Goal: Task Accomplishment & Management: Use online tool/utility

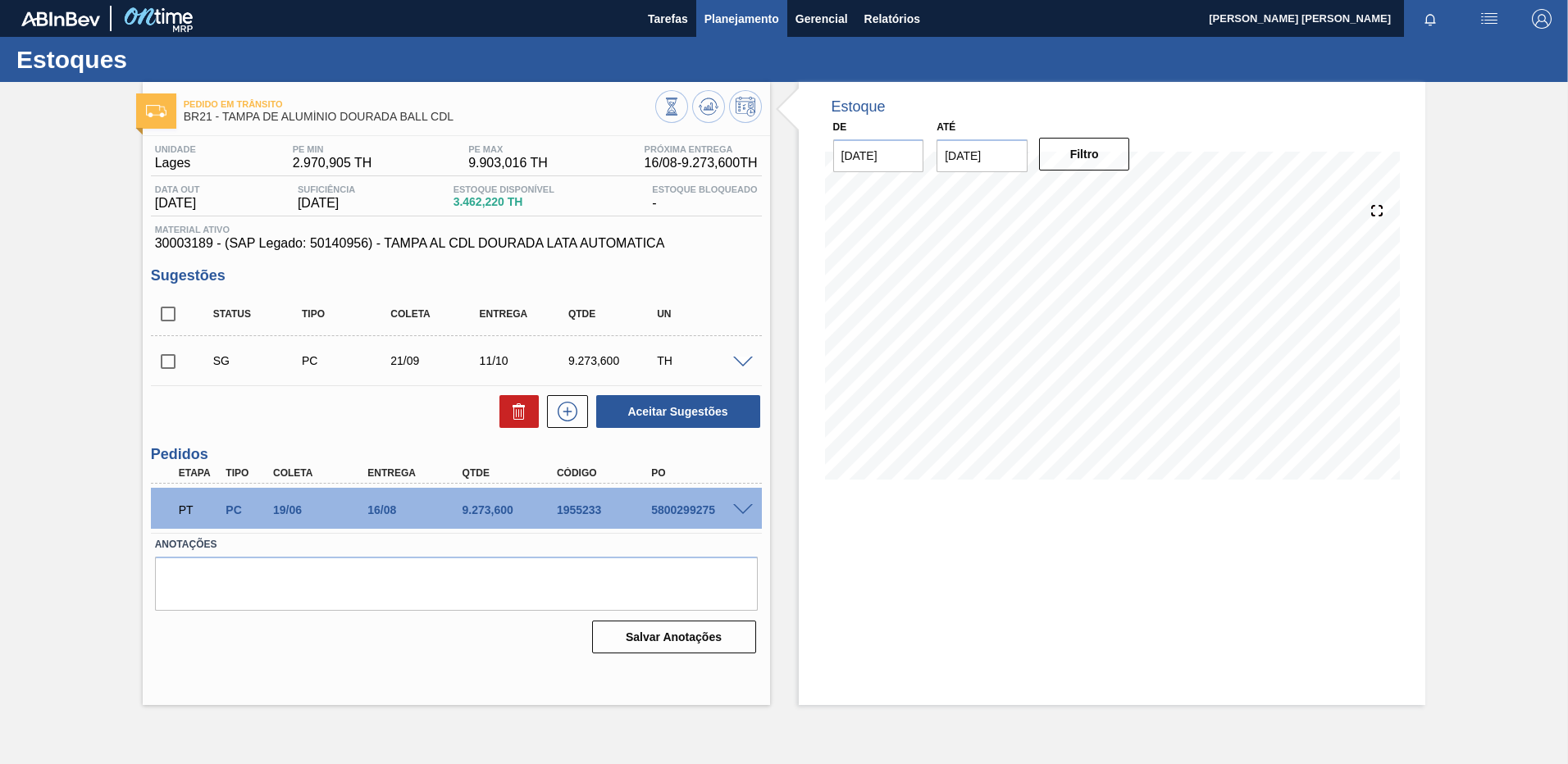
click at [752, 29] on button "Planejamento" at bounding box center [741, 18] width 91 height 37
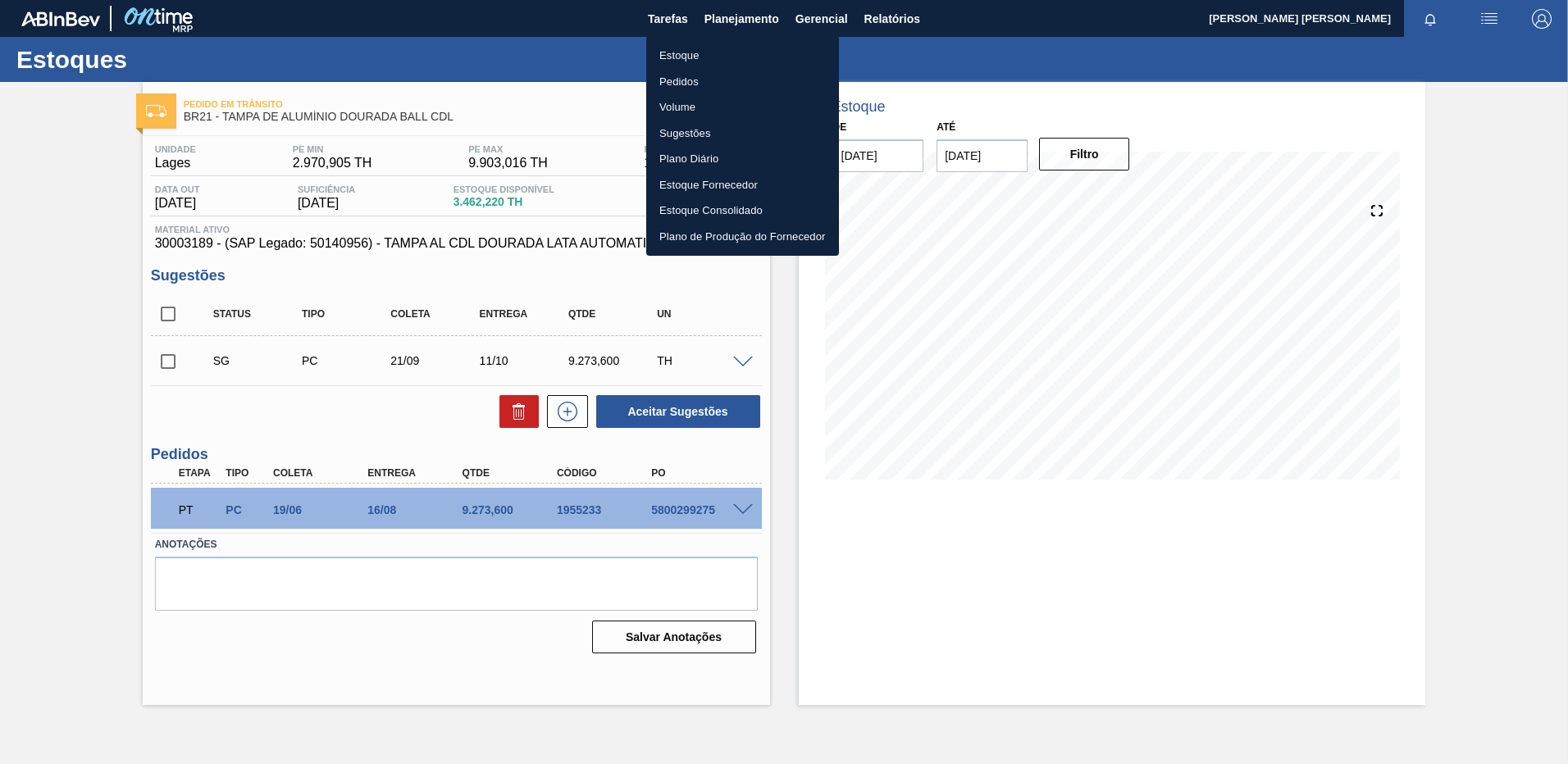
click at [694, 86] on li "Pedidos" at bounding box center [742, 82] width 193 height 26
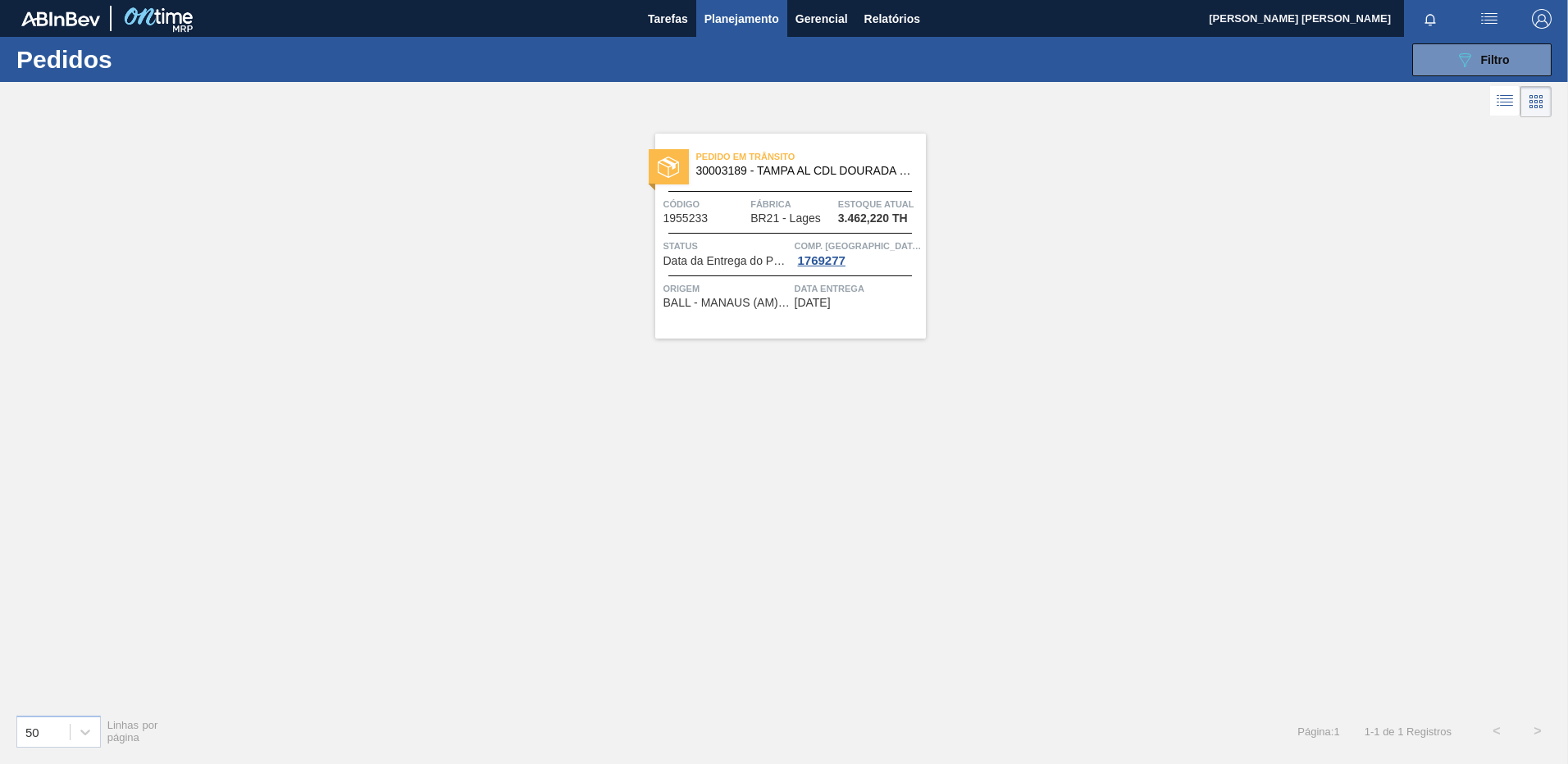
drag, startPoint x: 1463, startPoint y: 63, endPoint x: 1469, endPoint y: 114, distance: 51.4
click at [1463, 62] on icon "089F7B8B-B2A5-4AFE-B5C0-19BA573D28AC" at bounding box center [1465, 60] width 19 height 19
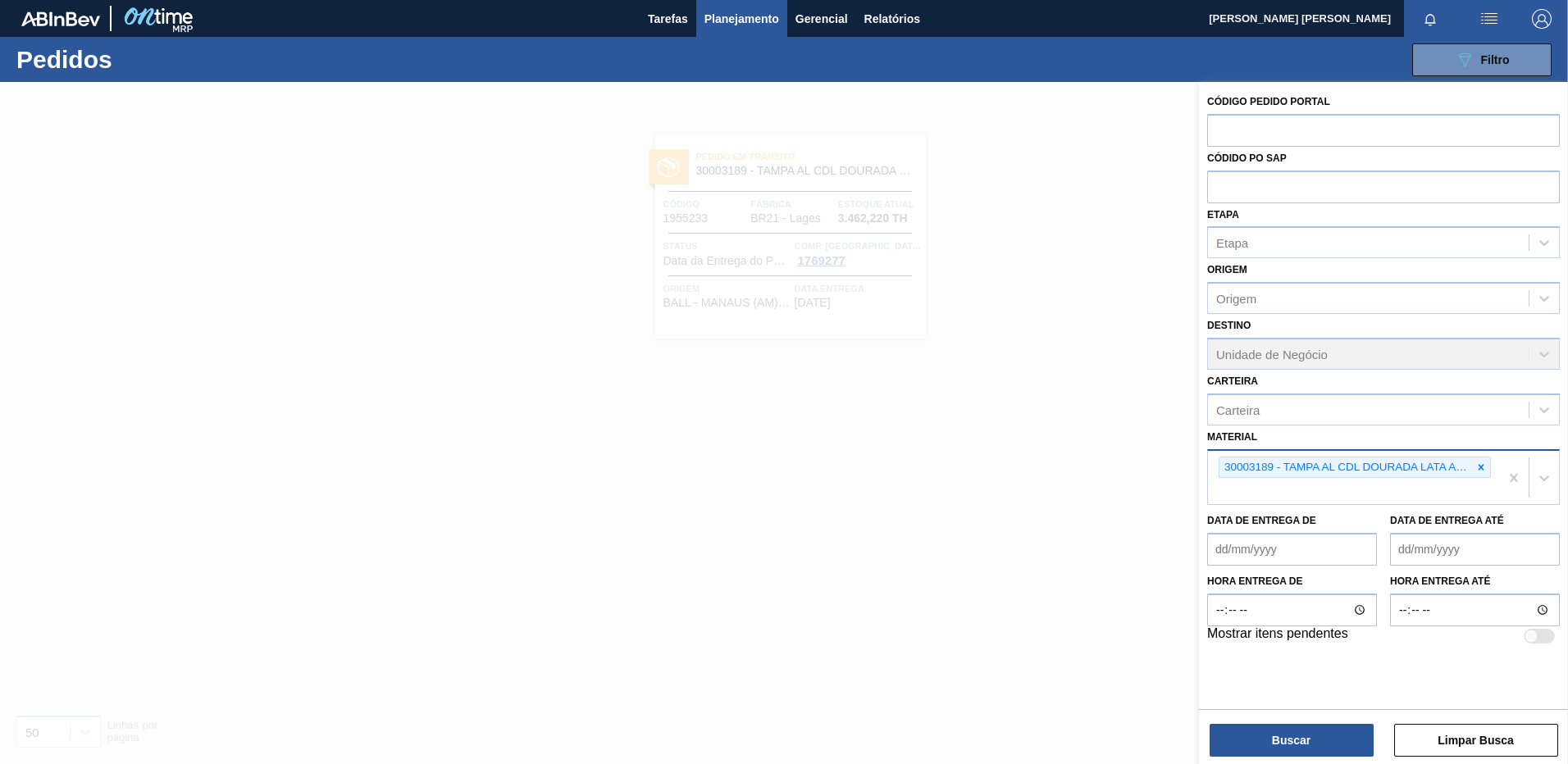
click at [1480, 478] on div "30003189 - TAMPA AL CDL DOURADA LATA AUTOMATICA" at bounding box center [1355, 467] width 272 height 22
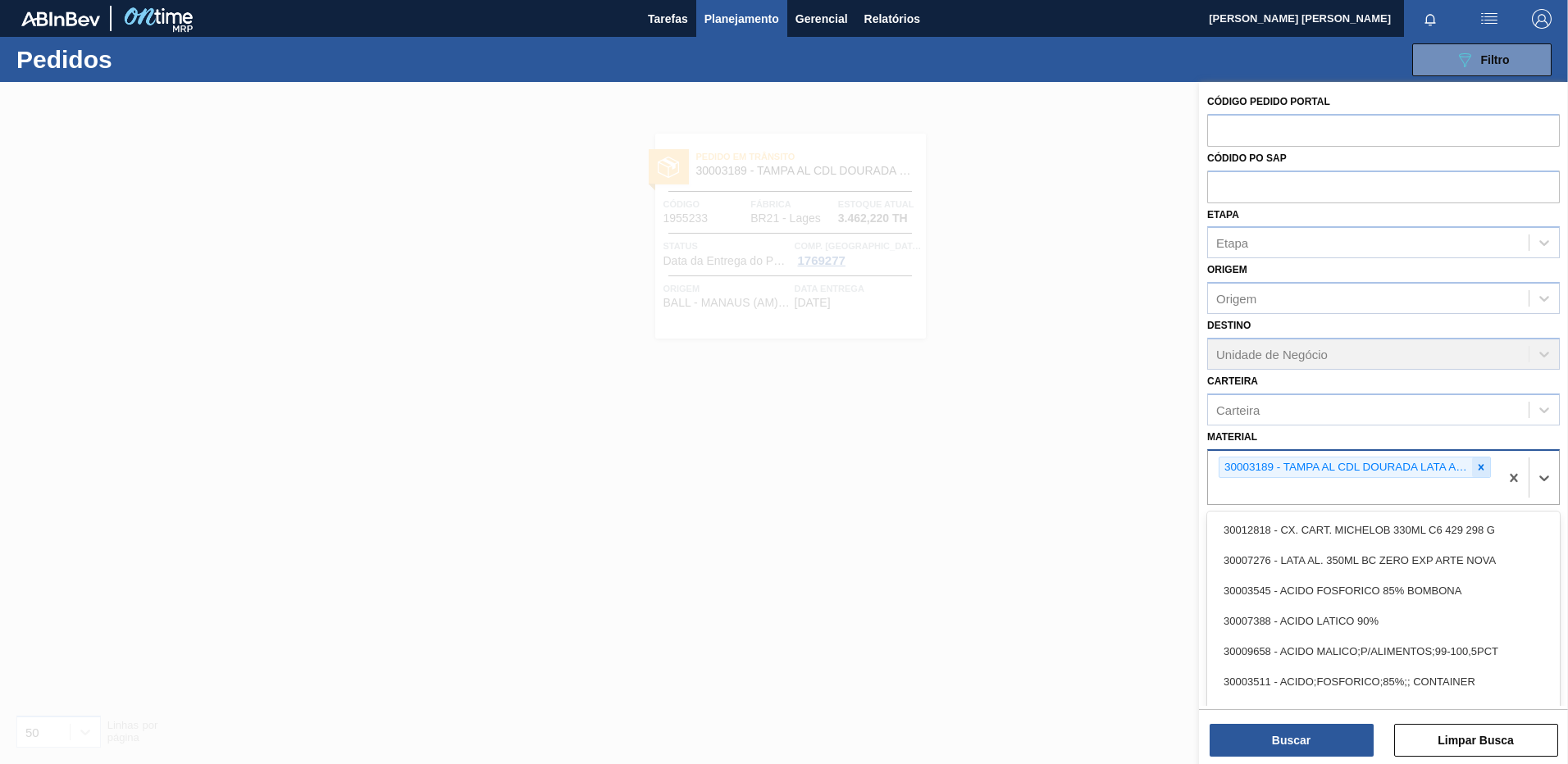
click at [1480, 469] on icon at bounding box center [1481, 467] width 6 height 6
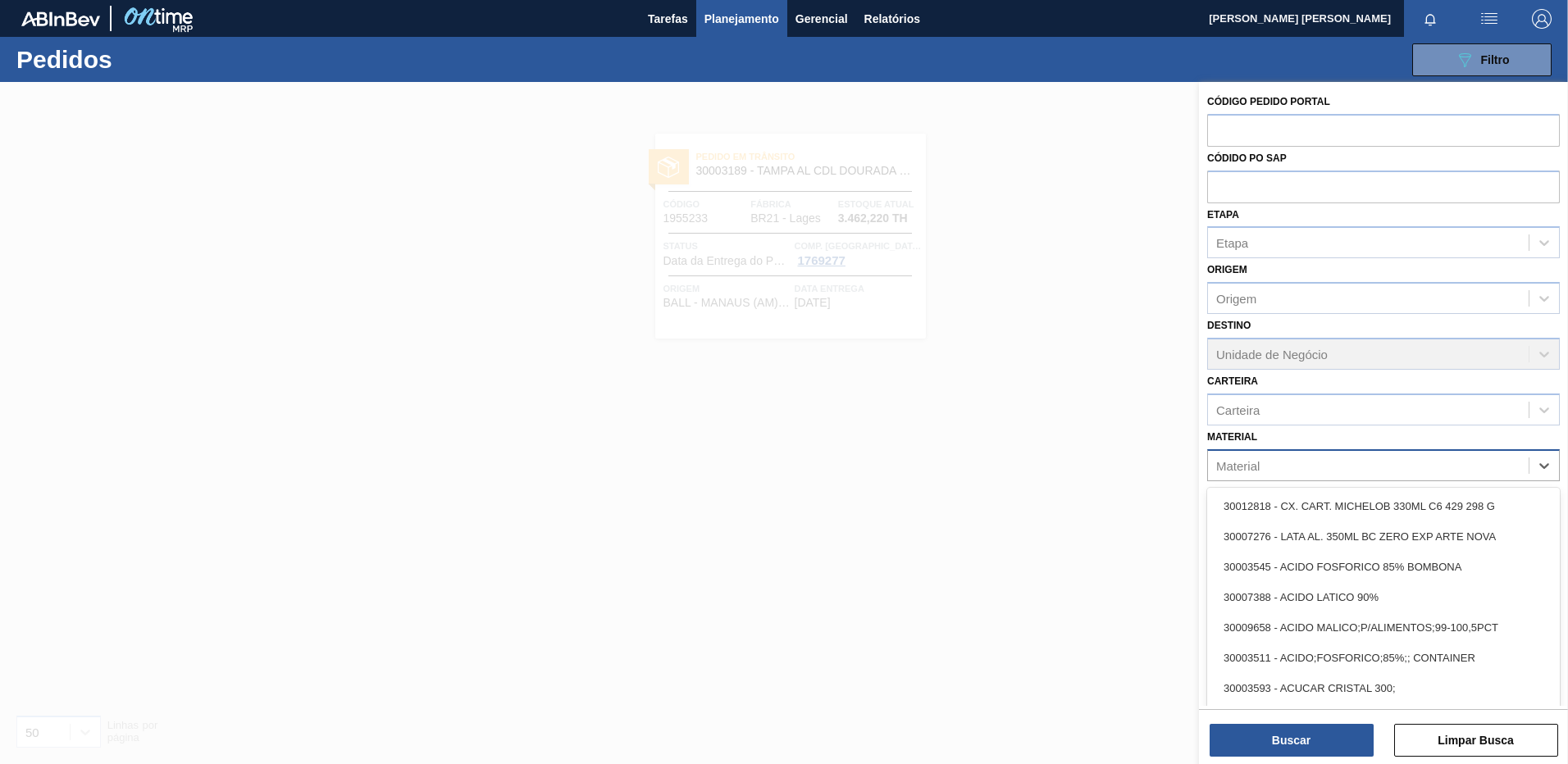
paste input "20009222"
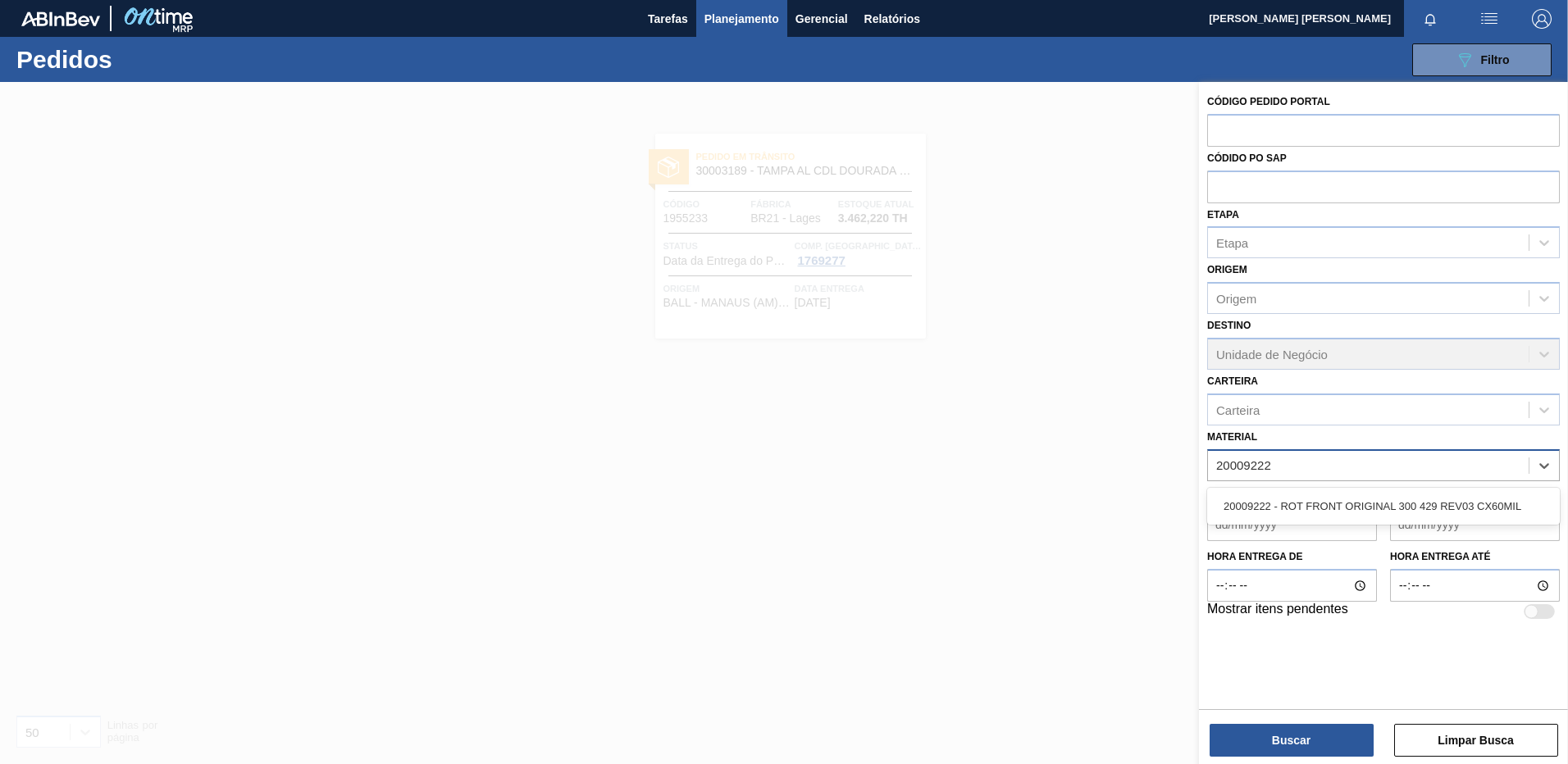
type input "20009222"
click at [1271, 503] on div "20009222 - ROT FRONT ORIGINAL 300 429 REV03 CX60MIL" at bounding box center [1383, 506] width 353 height 31
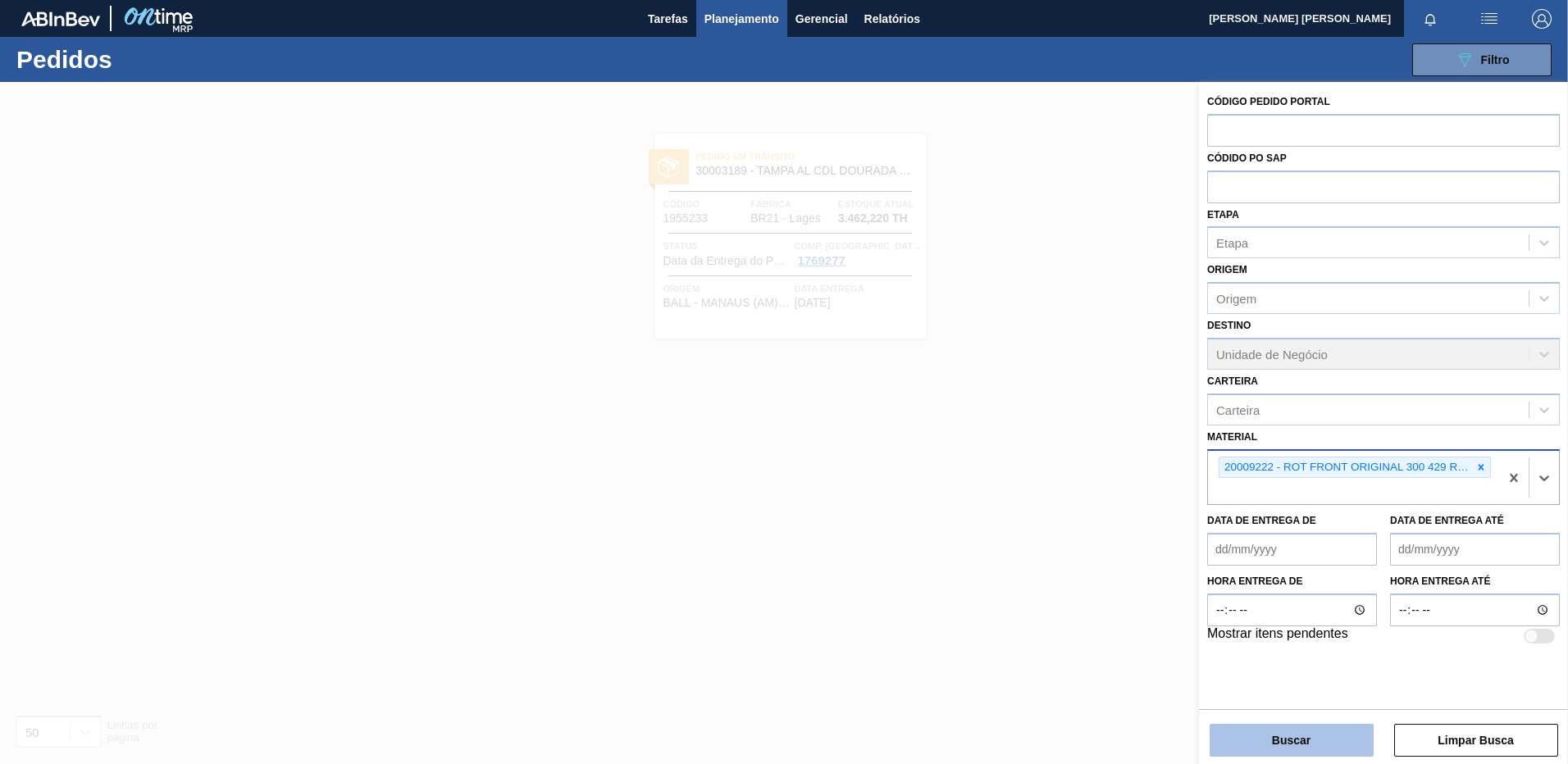
click at [1318, 734] on button "Buscar" at bounding box center [1292, 740] width 164 height 33
